Goal: Task Accomplishment & Management: Complete application form

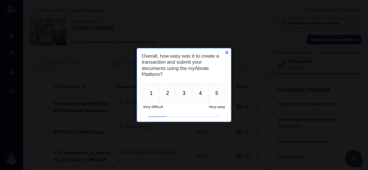
scroll to position [11, 0]
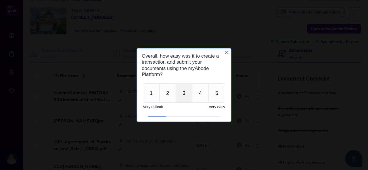
drag, startPoint x: 132, startPoint y: 43, endPoint x: 190, endPoint y: 97, distance: 78.5
click at [213, 107] on span "Very easy" at bounding box center [217, 107] width 16 height 4
click at [185, 96] on button "3" at bounding box center [184, 93] width 17 height 19
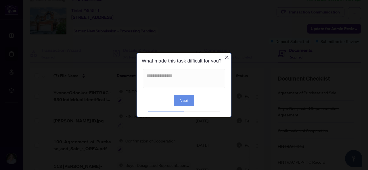
click at [185, 95] on div "Next" at bounding box center [184, 99] width 94 height 15
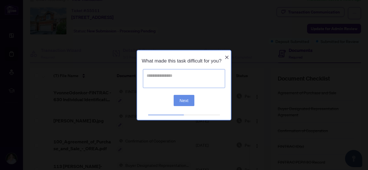
click at [175, 83] on textarea at bounding box center [184, 78] width 82 height 19
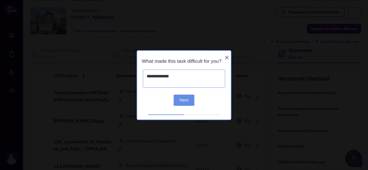
type textarea "**********"
click at [181, 99] on button "Next" at bounding box center [184, 100] width 21 height 11
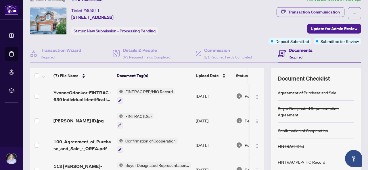
click at [297, 50] on h4 "Documents" at bounding box center [301, 50] width 24 height 7
click at [321, 29] on span "Update for Admin Review" at bounding box center [334, 28] width 47 height 9
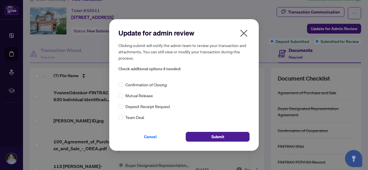
click at [180, 85] on div "Confirmation of Closing" at bounding box center [183, 85] width 131 height 6
click at [245, 33] on icon "close" at bounding box center [243, 33] width 9 height 9
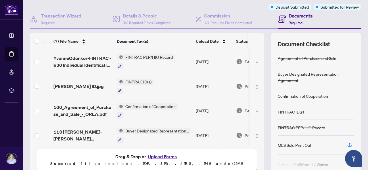
scroll to position [70, 0]
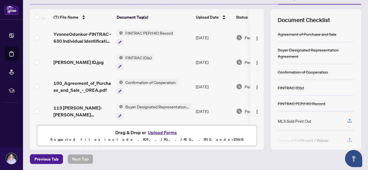
click at [168, 134] on button "Upload Forms" at bounding box center [162, 132] width 32 height 7
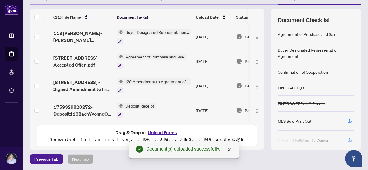
scroll to position [159, 0]
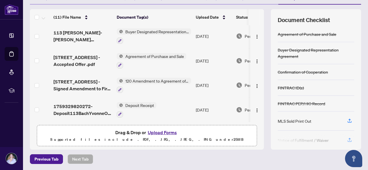
click at [163, 131] on button "Upload Forms" at bounding box center [162, 132] width 32 height 7
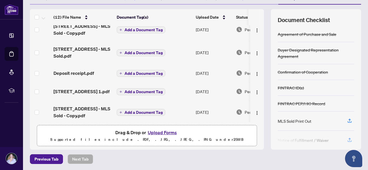
scroll to position [0, 0]
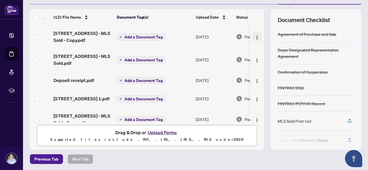
click at [255, 38] on img "button" at bounding box center [257, 37] width 5 height 5
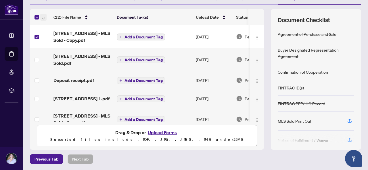
click at [44, 18] on icon "button" at bounding box center [43, 18] width 3 height 2
click at [255, 37] on img "button" at bounding box center [257, 37] width 5 height 5
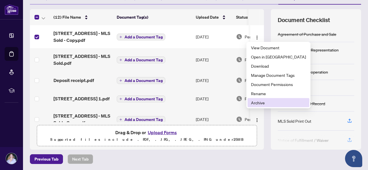
click at [262, 104] on span "Archive" at bounding box center [278, 103] width 55 height 6
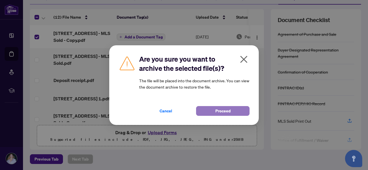
click at [236, 110] on button "Proceed" at bounding box center [222, 111] width 53 height 10
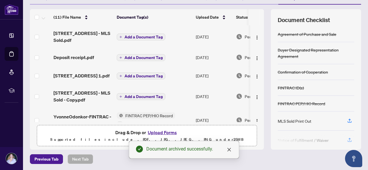
click at [153, 35] on span "Add a Document Tag" at bounding box center [143, 37] width 38 height 4
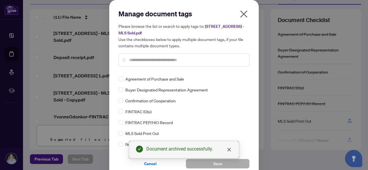
click at [146, 69] on div "Manage document tags Please browse the list or search to apply tags to: [STREET…" at bounding box center [183, 40] width 131 height 62
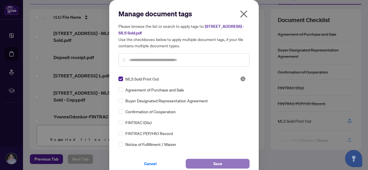
click at [216, 162] on span "Save" at bounding box center [217, 164] width 9 height 9
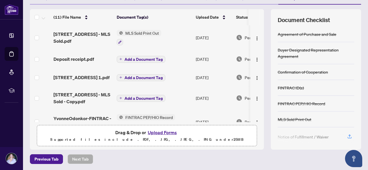
click at [153, 60] on span "Add a Document Tag" at bounding box center [143, 59] width 38 height 4
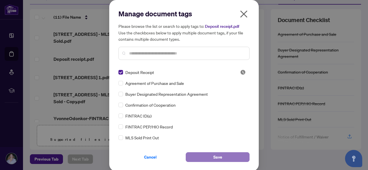
click at [204, 156] on button "Save" at bounding box center [218, 158] width 64 height 10
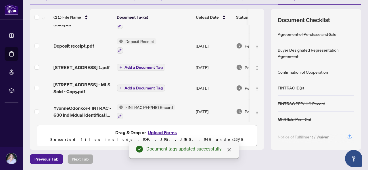
scroll to position [17, 0]
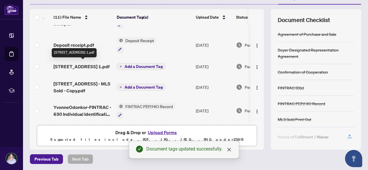
click at [74, 69] on span "[STREET_ADDRESS] 1.pdf" at bounding box center [81, 66] width 56 height 7
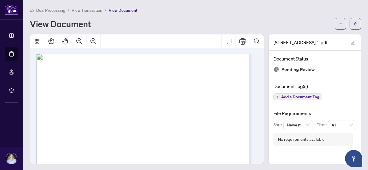
click at [281, 97] on span "Add a Document Tag" at bounding box center [300, 97] width 38 height 4
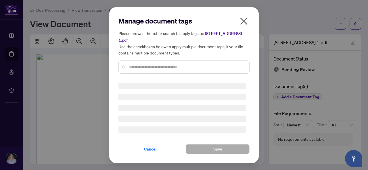
click at [164, 68] on div "Manage document tags Please browse the list or search to apply tags to: [STREET…" at bounding box center [183, 47] width 131 height 62
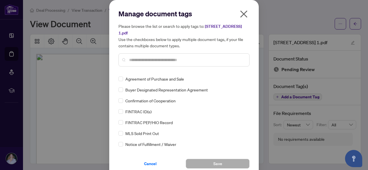
click at [151, 62] on input "text" at bounding box center [187, 60] width 116 height 6
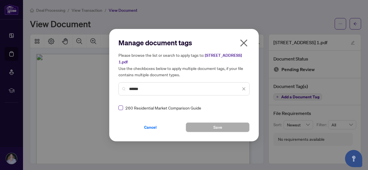
type input "******"
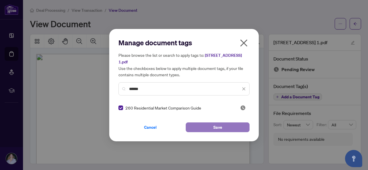
click at [222, 128] on button "Save" at bounding box center [218, 128] width 64 height 10
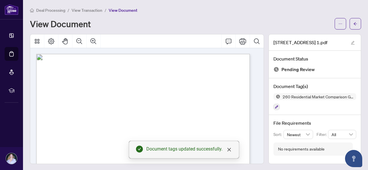
scroll to position [1, 0]
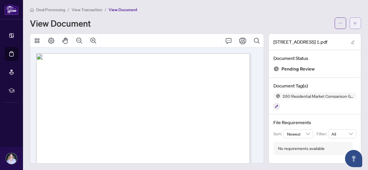
click at [353, 27] on span "button" at bounding box center [355, 23] width 4 height 9
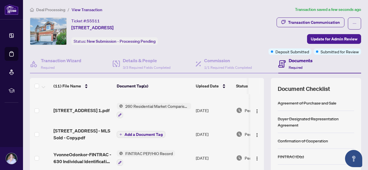
scroll to position [51, 0]
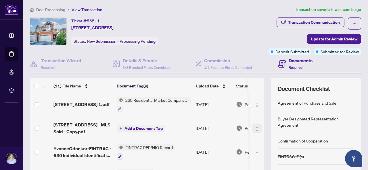
click at [255, 129] on img "button" at bounding box center [257, 129] width 5 height 5
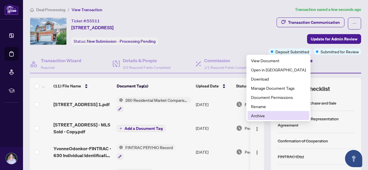
click at [257, 119] on span "Archive" at bounding box center [278, 116] width 55 height 6
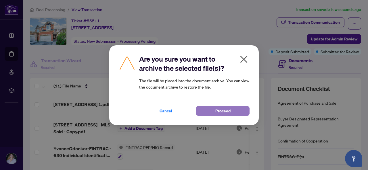
click at [230, 112] on button "Proceed" at bounding box center [222, 111] width 53 height 10
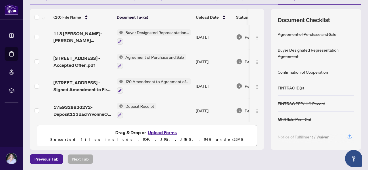
scroll to position [1, 0]
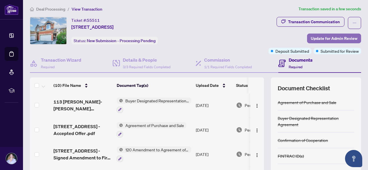
click at [334, 41] on span "Update for Admin Review" at bounding box center [334, 38] width 47 height 9
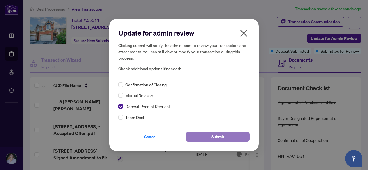
click at [205, 138] on button "Submit" at bounding box center [218, 137] width 64 height 10
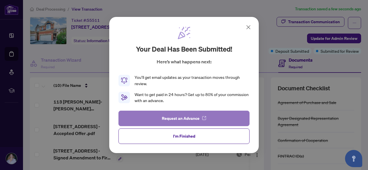
click at [197, 119] on button "Request an Advance" at bounding box center [183, 119] width 131 height 16
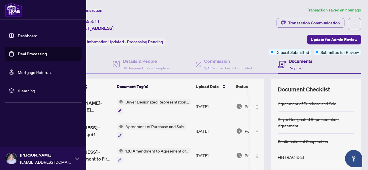
click at [10, 13] on img at bounding box center [14, 10] width 18 height 14
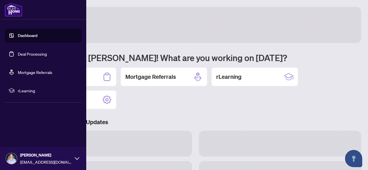
click at [20, 37] on link "Dashboard" at bounding box center [28, 35] width 20 height 5
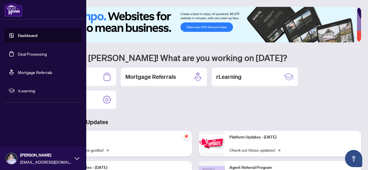
click at [24, 57] on link "Deal Processing" at bounding box center [32, 53] width 29 height 5
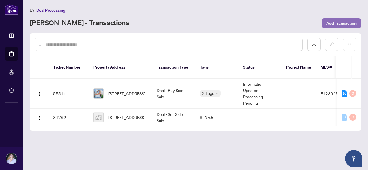
click at [334, 23] on span "Add Transaction" at bounding box center [341, 23] width 30 height 9
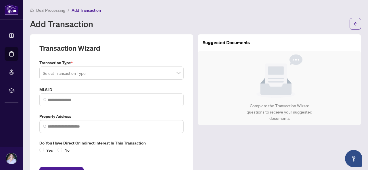
click at [176, 72] on span at bounding box center [111, 73] width 137 height 11
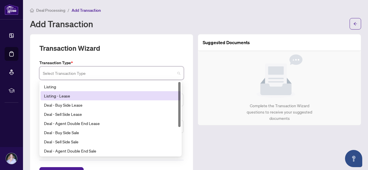
click at [144, 94] on div "Listing - Lease" at bounding box center [110, 96] width 133 height 6
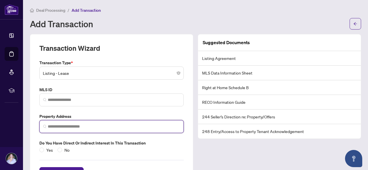
click at [102, 128] on input "search" at bounding box center [114, 127] width 132 height 6
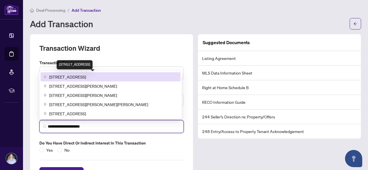
click at [86, 78] on span "61 Markbrook Lane #317, Etobicoke, ON, Canada" at bounding box center [67, 77] width 37 height 6
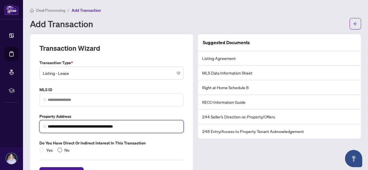
type input "**********"
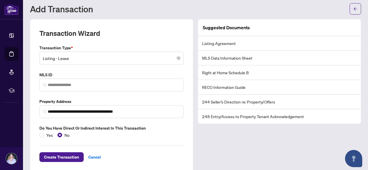
scroll to position [16, 0]
